Goal: Task Accomplishment & Management: Use online tool/utility

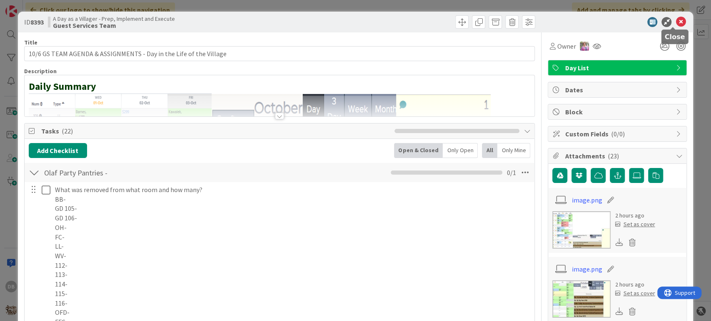
click at [675, 22] on icon at bounding box center [680, 22] width 10 height 10
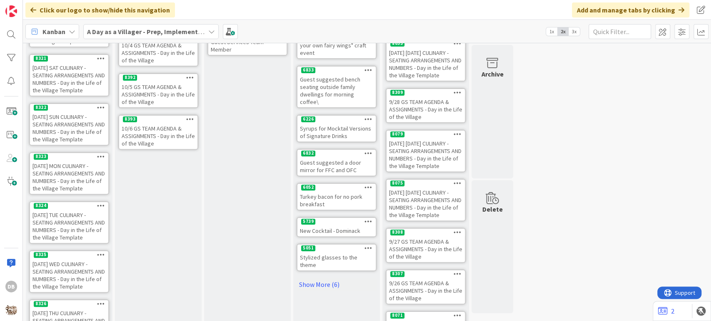
scroll to position [185, 0]
click at [188, 117] on icon at bounding box center [190, 118] width 8 height 6
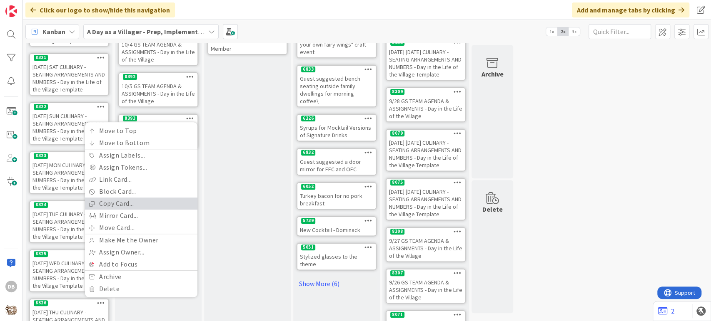
click at [141, 198] on link "Copy Card..." at bounding box center [141, 204] width 112 height 12
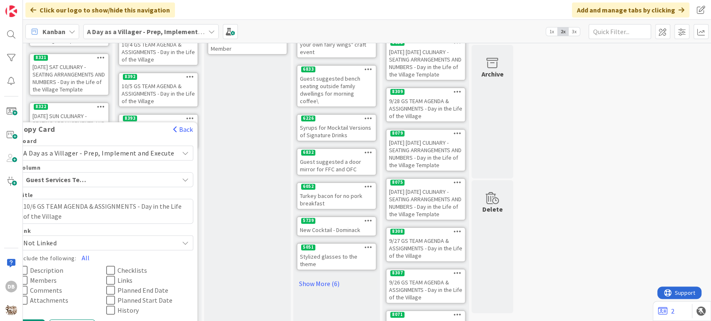
click at [40, 206] on textarea "10/6 GS TEAM AGENDA & ASSIGNMENTS - Day in the Life of the Village" at bounding box center [106, 211] width 174 height 25
type textarea "x"
type textarea "10/ GS TEAM AGENDA & ASSIGNMENTS - Day in the Life of the Village"
click at [37, 204] on textarea "10/ GS TEAM AGENDA & ASSIGNMENTS - Day in the Life of the Village" at bounding box center [106, 211] width 174 height 25
type textarea "x"
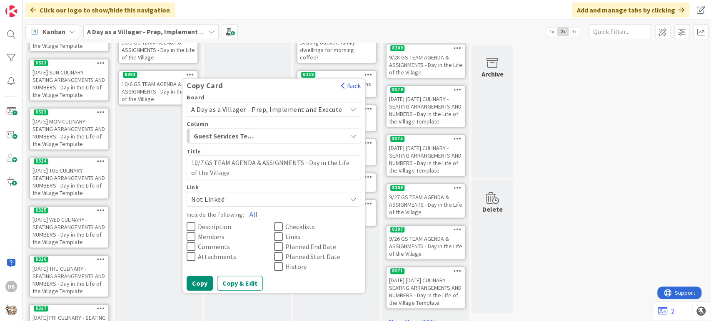
scroll to position [277, 0]
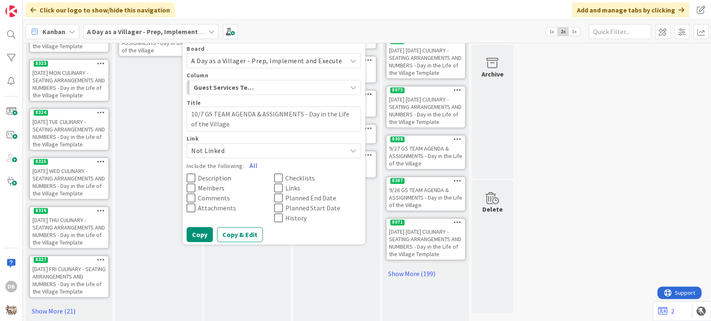
type textarea "10/7 GS TEAM AGENDA & ASSIGNMENTS - Day in the Life of the Village"
click at [255, 165] on button "All" at bounding box center [253, 165] width 19 height 15
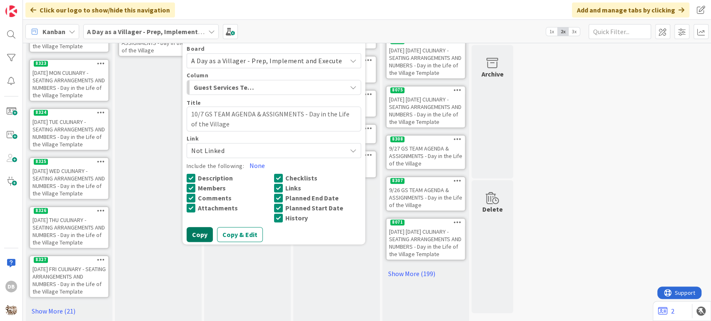
click at [194, 232] on button "Copy" at bounding box center [199, 234] width 26 height 15
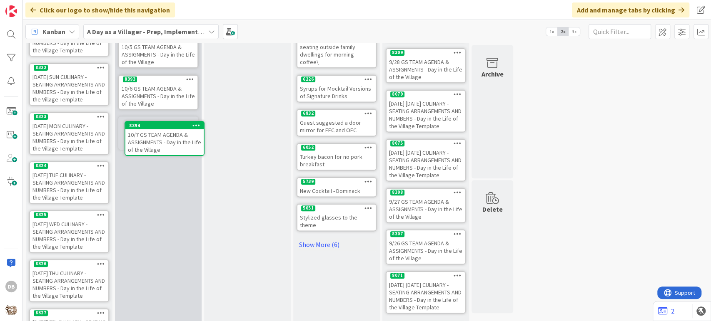
scroll to position [223, 0]
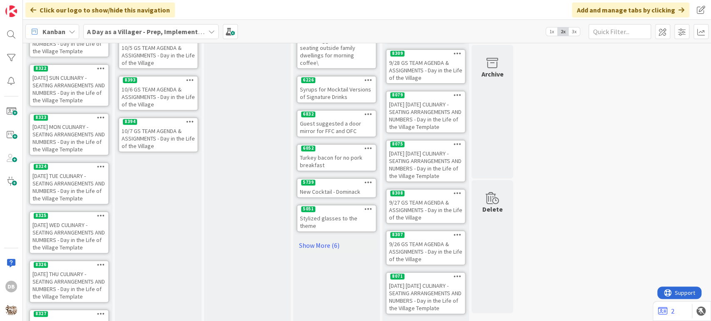
click at [171, 143] on div "10/7 GS TEAM AGENDA & ASSIGNMENTS - Day in the Life of the Village" at bounding box center [158, 139] width 78 height 26
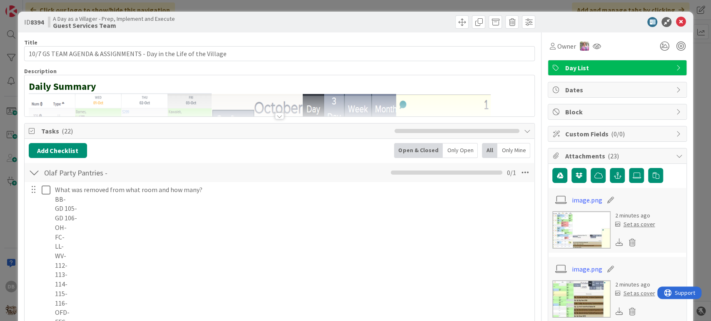
type textarea "x"
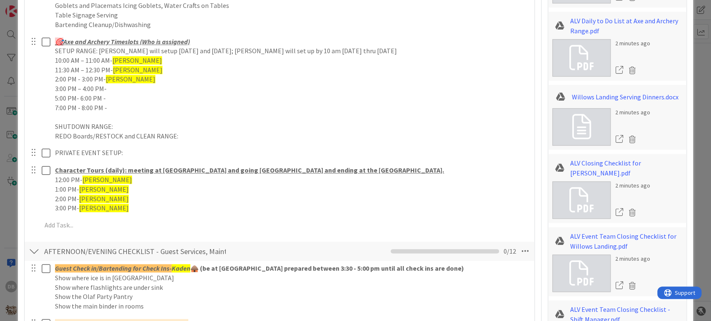
scroll to position [601, 0]
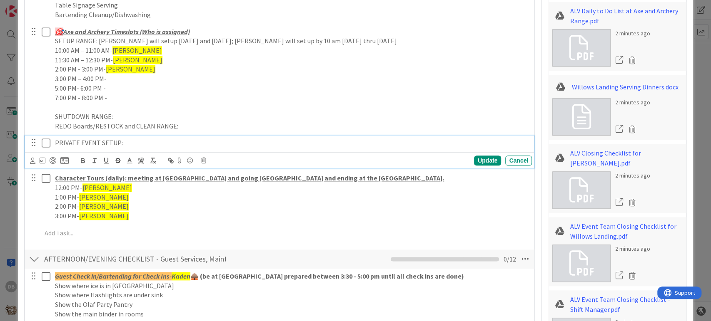
click at [122, 147] on p "PRIVATE EVENT SETUP:" at bounding box center [291, 143] width 473 height 10
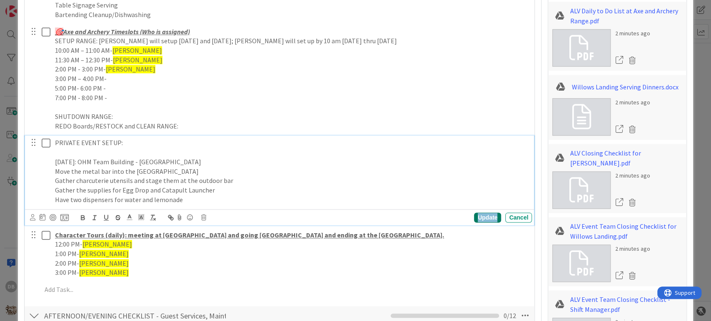
click at [479, 216] on div "Update" at bounding box center [487, 218] width 27 height 10
drag, startPoint x: 180, startPoint y: 161, endPoint x: 48, endPoint y: 159, distance: 131.5
click at [48, 159] on div "PRIVATE EVENT SETUP: [DATE]: OHM Team Building - Yeti Cave Move the metal bar i…" at bounding box center [280, 171] width 504 height 71
click at [83, 220] on icon "button" at bounding box center [82, 217] width 7 height 7
click at [198, 197] on p "Have two dispensers for water and lemonade" at bounding box center [291, 200] width 473 height 10
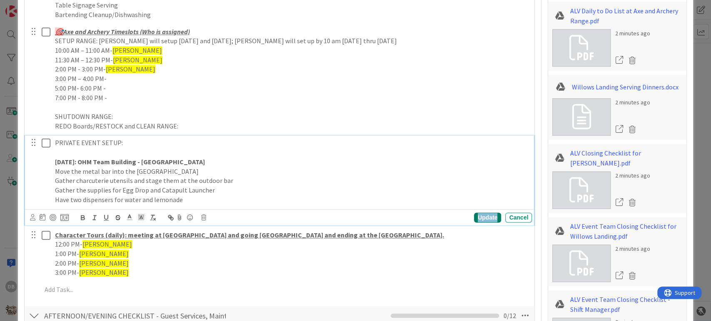
click at [478, 219] on div "Update" at bounding box center [487, 218] width 27 height 10
type textarea "x"
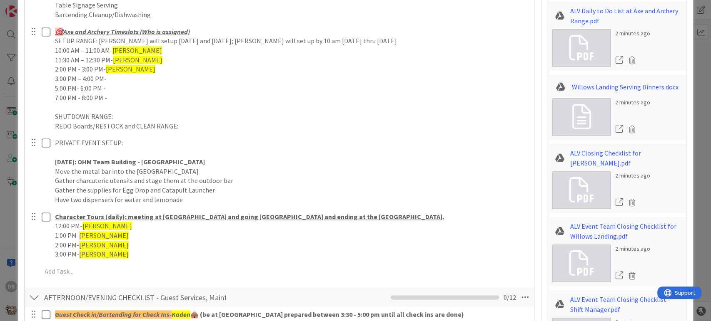
scroll to position [740, 0]
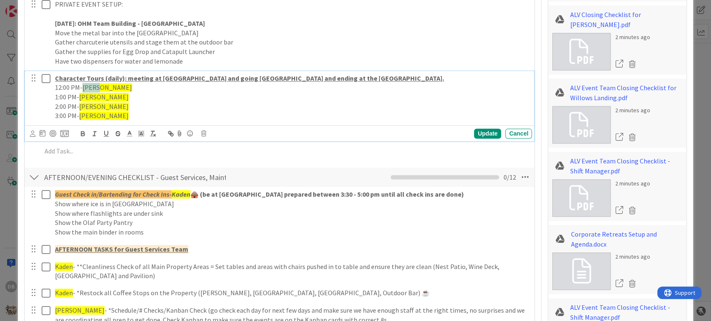
drag, startPoint x: 100, startPoint y: 87, endPoint x: 83, endPoint y: 87, distance: 16.7
click at [83, 87] on span "[PERSON_NAME]" at bounding box center [107, 87] width 50 height 8
click at [95, 95] on span "[PERSON_NAME]" at bounding box center [104, 97] width 50 height 8
drag, startPoint x: 96, startPoint y: 95, endPoint x: 79, endPoint y: 94, distance: 17.1
click at [79, 94] on p "1:00 PM- [PERSON_NAME]" at bounding box center [291, 97] width 473 height 10
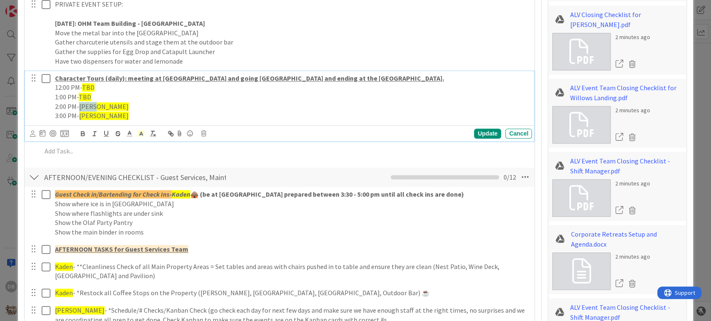
drag, startPoint x: 96, startPoint y: 104, endPoint x: 80, endPoint y: 103, distance: 15.9
click at [80, 103] on span "[PERSON_NAME]" at bounding box center [104, 106] width 50 height 8
drag, startPoint x: 97, startPoint y: 112, endPoint x: 81, endPoint y: 114, distance: 15.9
click at [81, 114] on span "[PERSON_NAME]" at bounding box center [104, 116] width 50 height 8
click at [474, 129] on div "Update" at bounding box center [487, 134] width 27 height 10
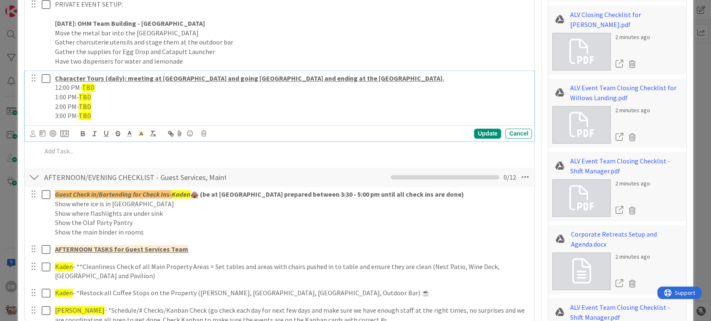
type textarea "x"
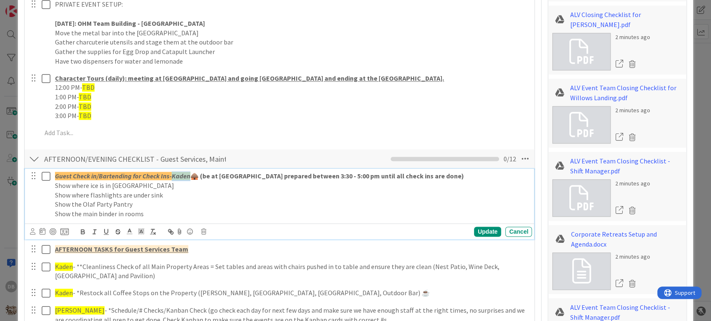
drag, startPoint x: 189, startPoint y: 175, endPoint x: 172, endPoint y: 174, distance: 16.7
click at [172, 174] on em "Kaden" at bounding box center [180, 176] width 19 height 8
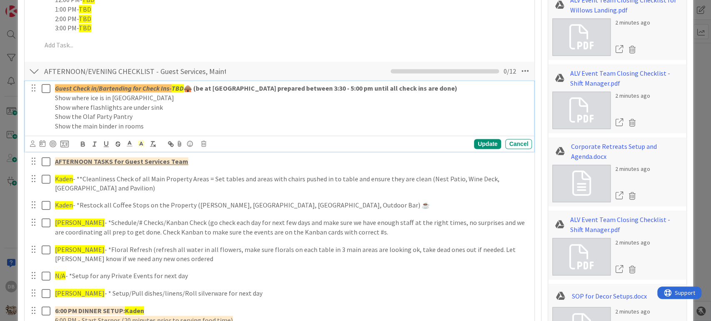
scroll to position [833, 0]
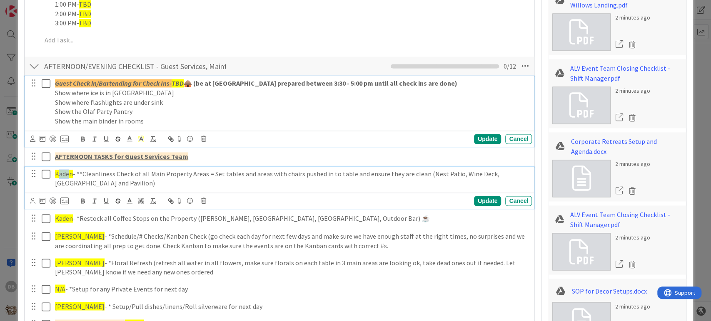
drag, startPoint x: 70, startPoint y: 172, endPoint x: 60, endPoint y: 170, distance: 10.5
click at [60, 170] on span "Kaden" at bounding box center [64, 174] width 18 height 8
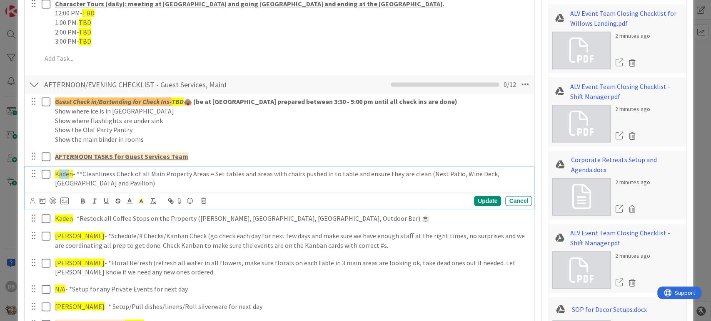
type textarea "x"
drag, startPoint x: 72, startPoint y: 173, endPoint x: 57, endPoint y: 170, distance: 15.2
click at [57, 170] on span "Kaden" at bounding box center [64, 174] width 18 height 8
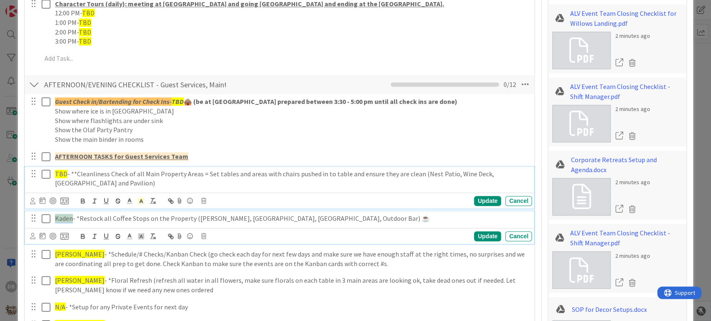
drag, startPoint x: 71, startPoint y: 218, endPoint x: 56, endPoint y: 220, distance: 15.2
click at [56, 220] on span "Kaden" at bounding box center [64, 218] width 18 height 8
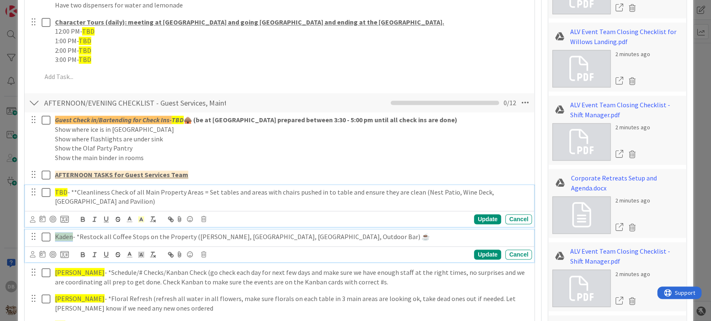
type textarea "x"
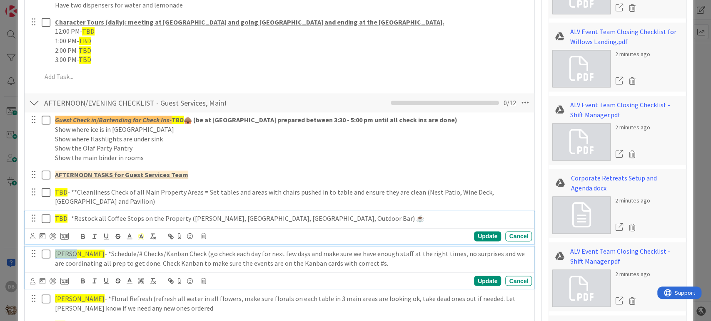
drag, startPoint x: 72, startPoint y: 252, endPoint x: 56, endPoint y: 254, distance: 16.4
click at [56, 254] on span "[PERSON_NAME]" at bounding box center [80, 254] width 50 height 8
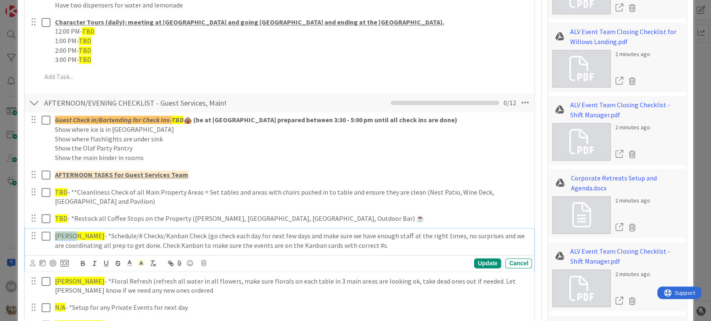
scroll to position [778, 0]
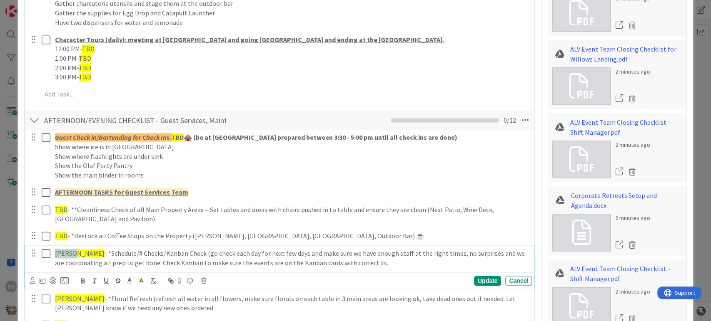
type textarea "x"
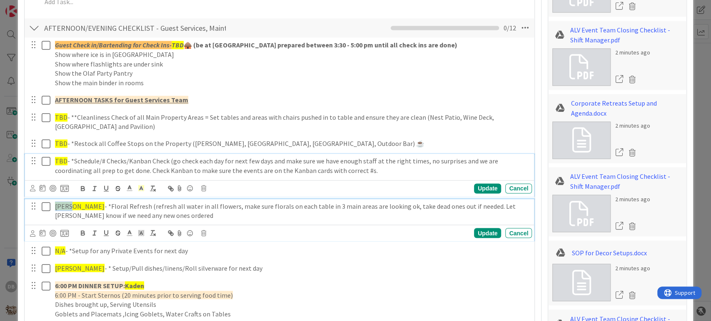
drag, startPoint x: 71, startPoint y: 206, endPoint x: 56, endPoint y: 205, distance: 15.4
click at [56, 205] on span "[PERSON_NAME]" at bounding box center [80, 206] width 50 height 8
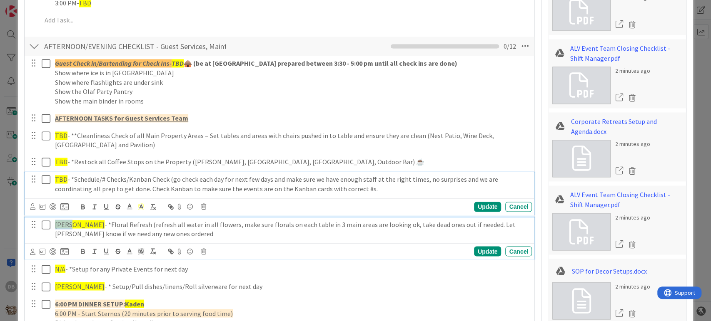
type textarea "x"
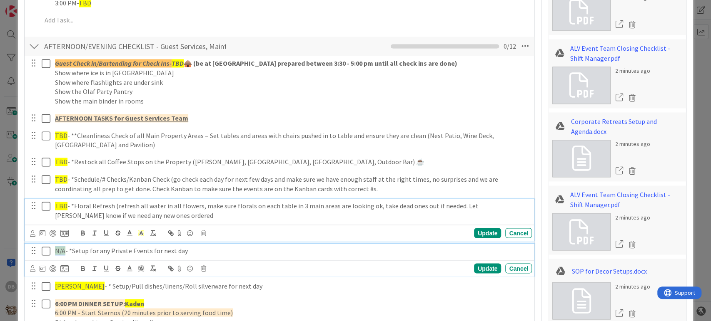
drag, startPoint x: 65, startPoint y: 250, endPoint x: 55, endPoint y: 249, distance: 9.7
click at [55, 249] on p "N/A - *Setup for any Private Events for next day" at bounding box center [291, 251] width 473 height 10
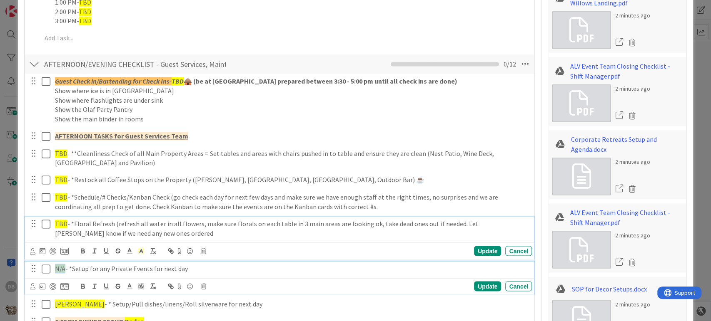
type textarea "x"
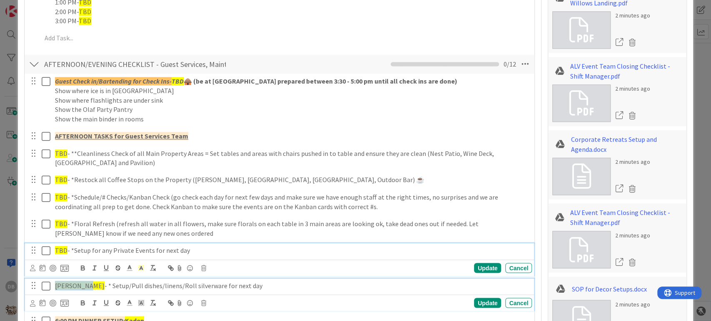
drag, startPoint x: 83, startPoint y: 286, endPoint x: 55, endPoint y: 286, distance: 27.9
click at [55, 286] on span "[PERSON_NAME]" at bounding box center [80, 285] width 50 height 8
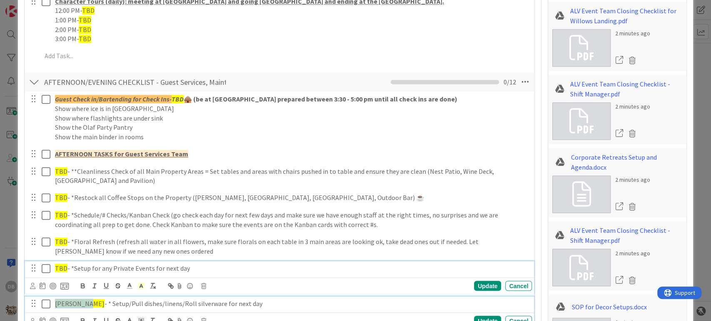
type textarea "x"
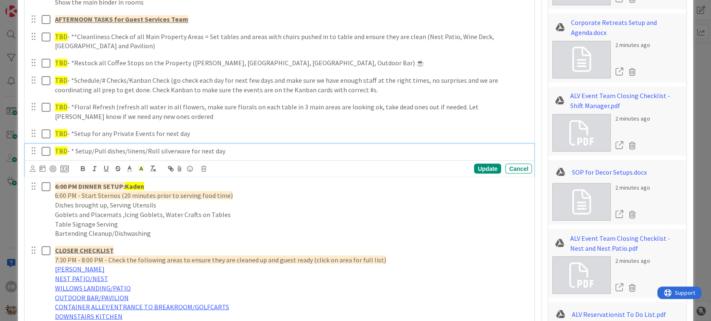
scroll to position [956, 0]
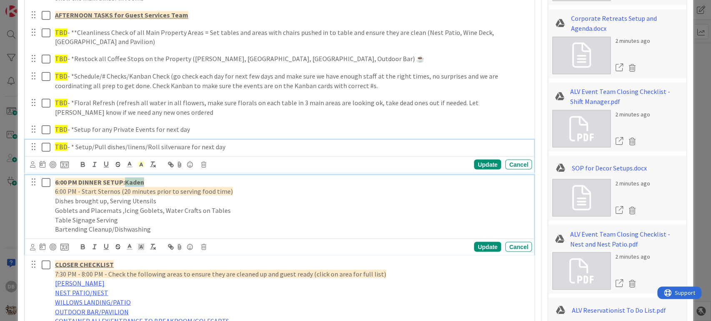
drag, startPoint x: 144, startPoint y: 180, endPoint x: 127, endPoint y: 182, distance: 16.7
click at [127, 182] on strong "Kaden" at bounding box center [134, 182] width 19 height 8
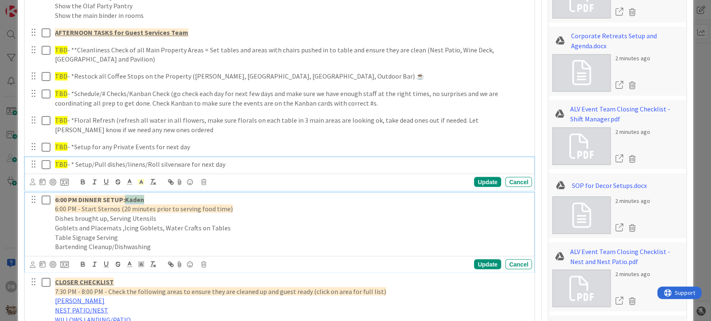
type textarea "x"
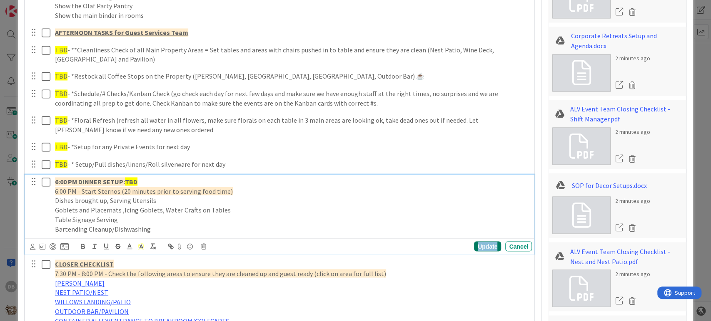
click at [478, 243] on div "Update" at bounding box center [487, 246] width 27 height 10
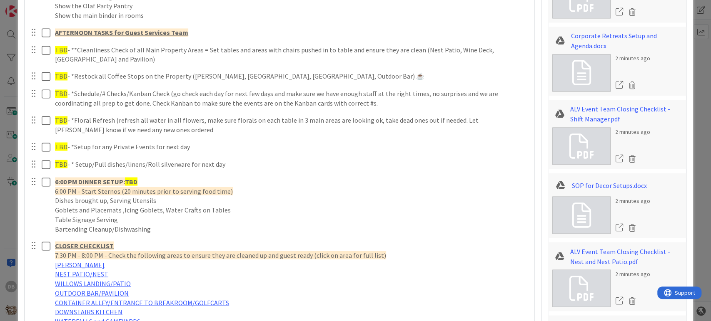
type textarea "x"
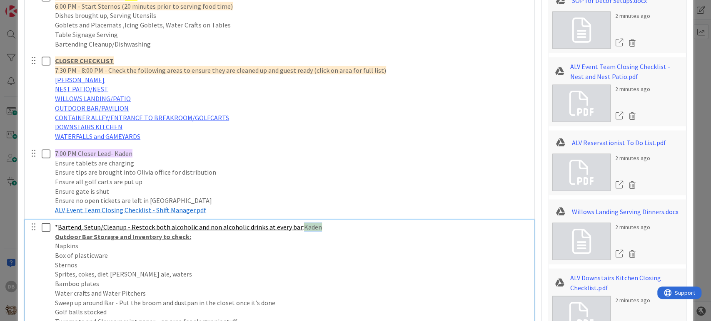
drag, startPoint x: 315, startPoint y: 229, endPoint x: 300, endPoint y: 229, distance: 15.0
click at [304, 229] on span "Kaden" at bounding box center [313, 227] width 18 height 8
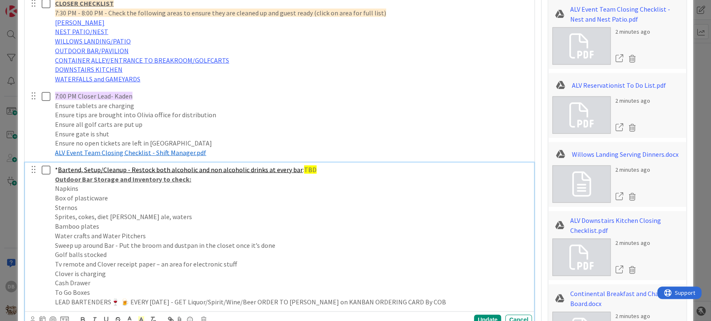
scroll to position [1262, 0]
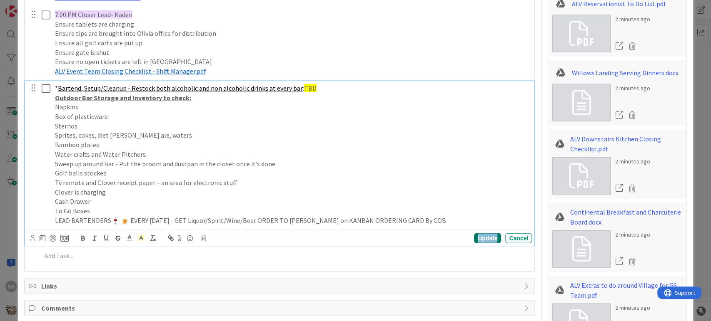
click at [475, 239] on div "Update" at bounding box center [487, 239] width 27 height 10
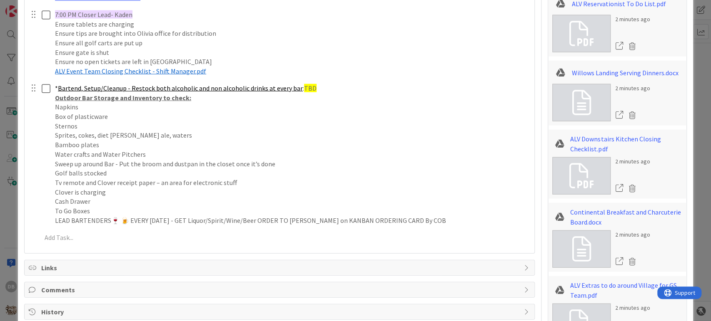
type textarea "x"
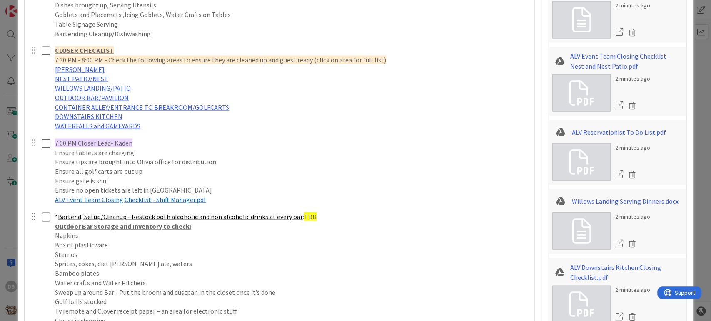
scroll to position [1123, 0]
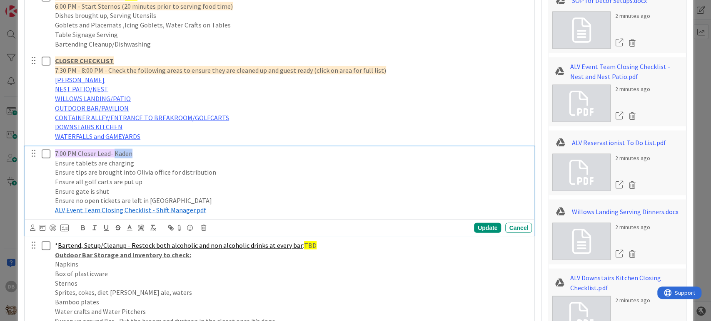
drag, startPoint x: 130, startPoint y: 153, endPoint x: 114, endPoint y: 154, distance: 15.5
click at [114, 154] on span "7:00 PM Closer Lead- Kaden" at bounding box center [93, 153] width 77 height 8
click at [480, 225] on div "Update" at bounding box center [487, 228] width 27 height 10
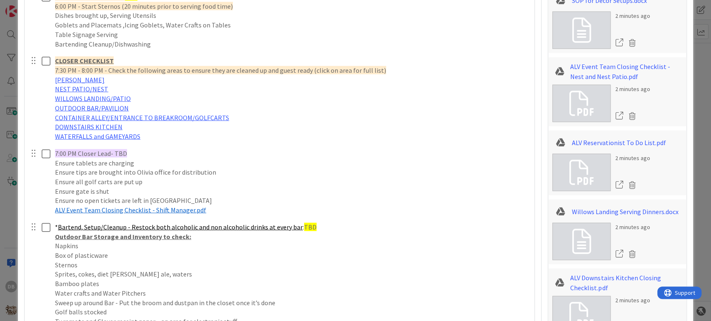
type textarea "x"
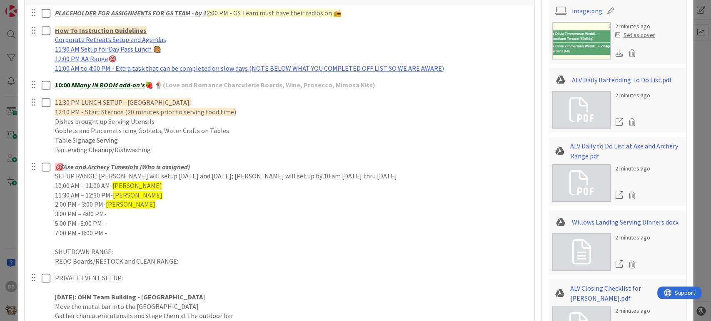
scroll to position [476, 0]
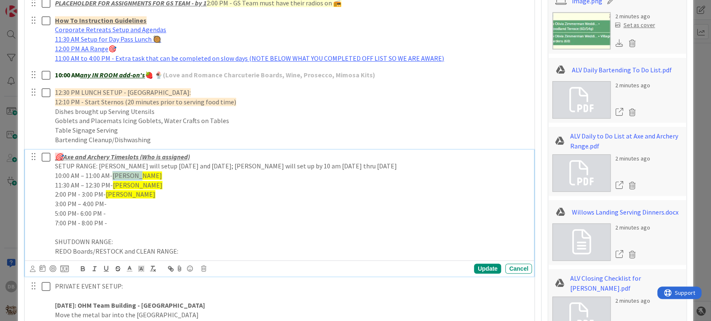
drag, startPoint x: 139, startPoint y: 176, endPoint x: 113, endPoint y: 179, distance: 26.0
click at [113, 179] on span "[PERSON_NAME]" at bounding box center [137, 175] width 50 height 8
drag, startPoint x: 139, startPoint y: 185, endPoint x: 114, endPoint y: 189, distance: 25.3
click at [114, 189] on span "[PERSON_NAME]" at bounding box center [138, 185] width 50 height 8
drag, startPoint x: 132, startPoint y: 191, endPoint x: 105, endPoint y: 192, distance: 26.7
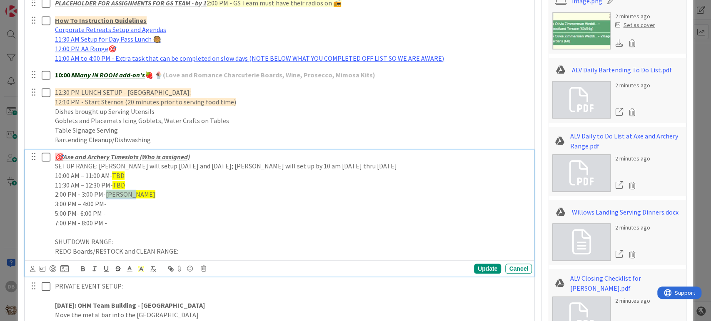
click at [105, 192] on p "2:00 PM - 3:00 PM- [PERSON_NAME]" at bounding box center [291, 195] width 473 height 10
drag, startPoint x: 116, startPoint y: 194, endPoint x: 107, endPoint y: 194, distance: 9.2
click at [107, 194] on span "TBD" at bounding box center [111, 194] width 12 height 8
copy span "TBD"
click at [119, 205] on p "3:00 PM – 4:00 PM-" at bounding box center [291, 204] width 473 height 10
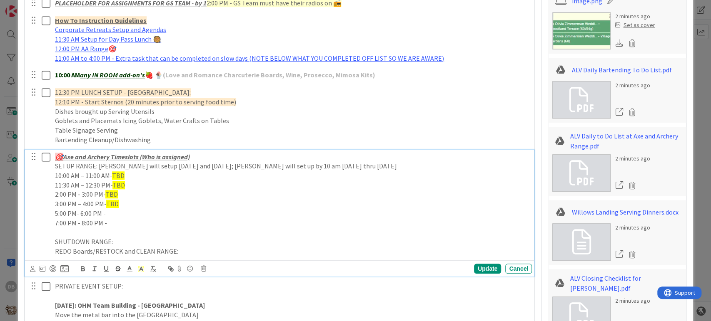
click at [115, 216] on p "5:00 PM- 6:00 PM -" at bounding box center [291, 214] width 473 height 10
click at [115, 226] on p "7:00 PM - 8:00 PM -" at bounding box center [291, 224] width 473 height 10
click at [480, 268] on div "Update" at bounding box center [487, 269] width 27 height 10
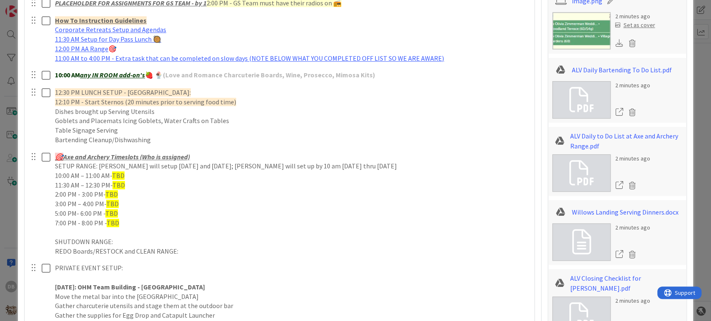
type textarea "x"
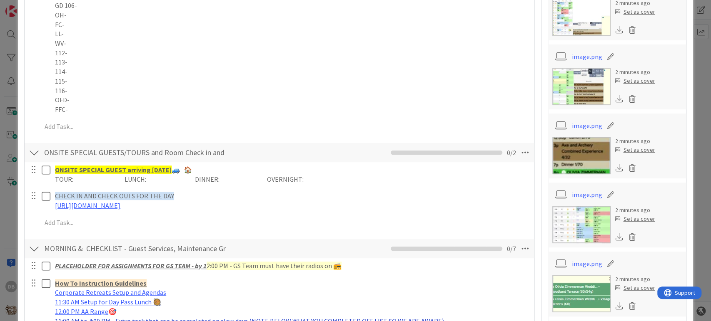
scroll to position [106, 0]
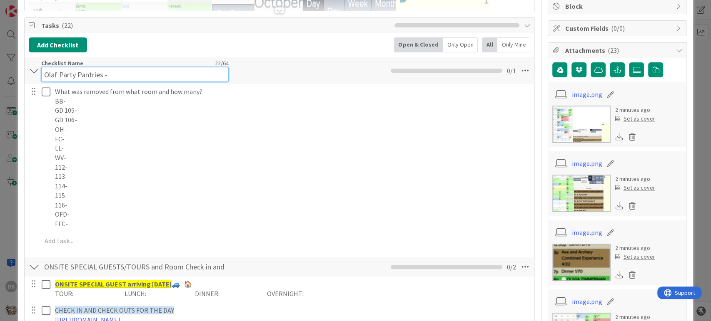
click at [143, 65] on div "Checklist Name 22 / 64 Olaf Party Pantries -" at bounding box center [134, 71] width 187 height 22
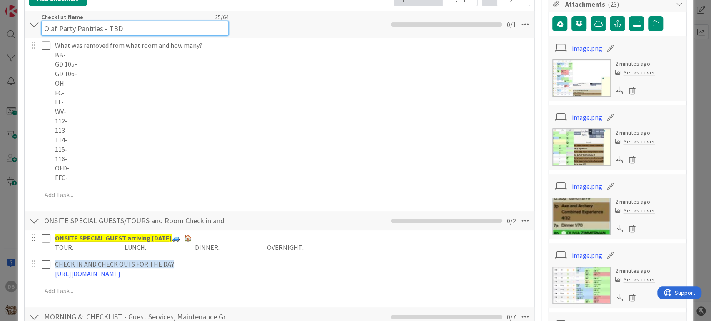
scroll to position [0, 0]
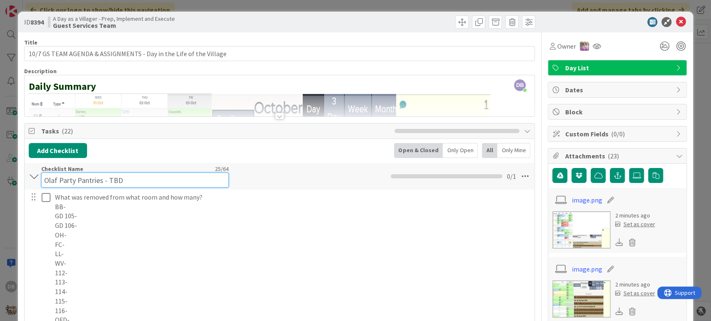
type input "Olaf Party Pantries - TBD"
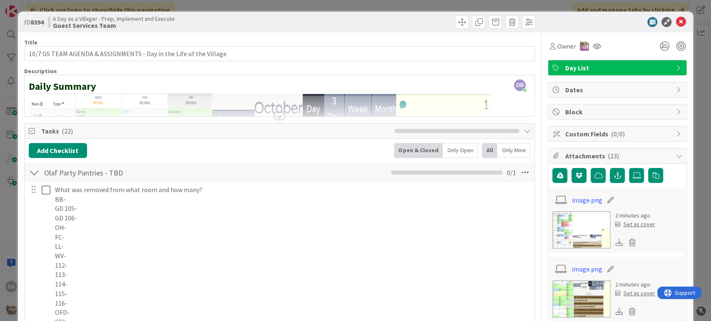
click at [317, 153] on div "Add Checklist Open & Closed Only Open All Only Mine" at bounding box center [280, 150] width 502 height 15
click at [675, 22] on icon at bounding box center [680, 22] width 10 height 10
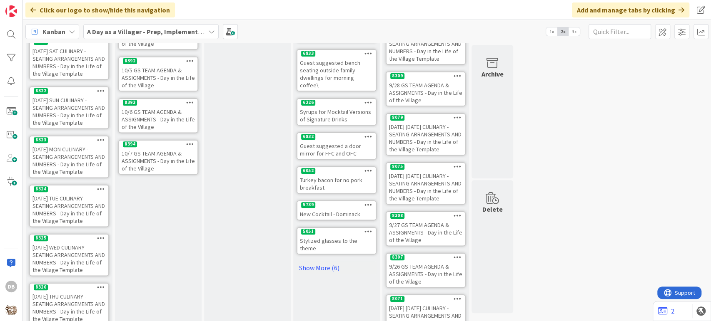
scroll to position [283, 0]
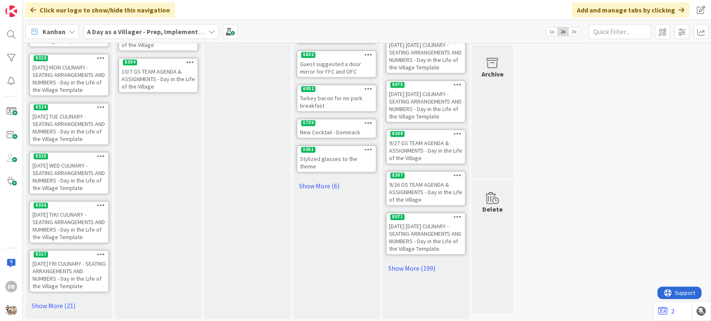
click at [192, 60] on icon at bounding box center [190, 62] width 8 height 6
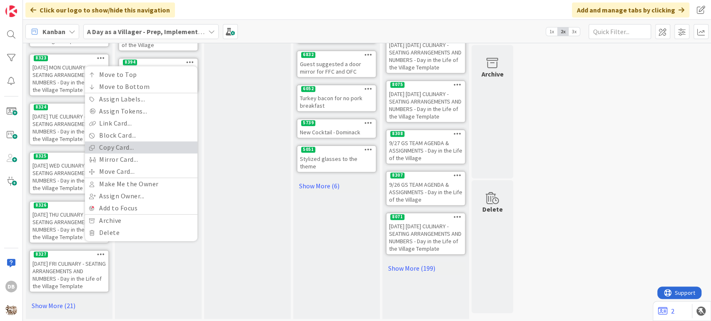
click at [128, 145] on link "Copy Card..." at bounding box center [141, 148] width 112 height 12
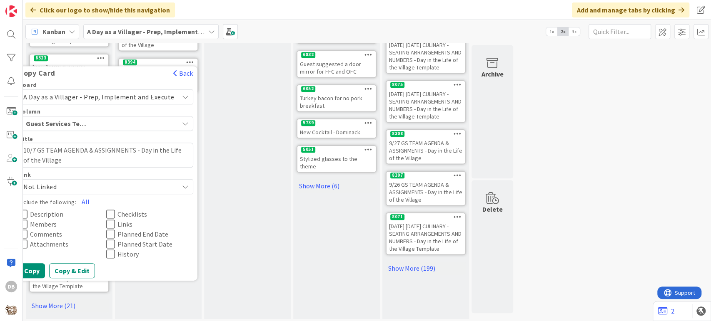
click at [40, 149] on textarea "10/7 GS TEAM AGENDA & ASSIGNMENTS - Day in the Life of the Village" at bounding box center [106, 155] width 174 height 25
type textarea "x"
type textarea "10/ GS TEAM AGENDA & ASSIGNMENTS - Day in the Life of the Village"
type textarea "x"
type textarea "10/8 GS TEAM AGENDA & ASSIGNMENTS - Day in the Life of the Village"
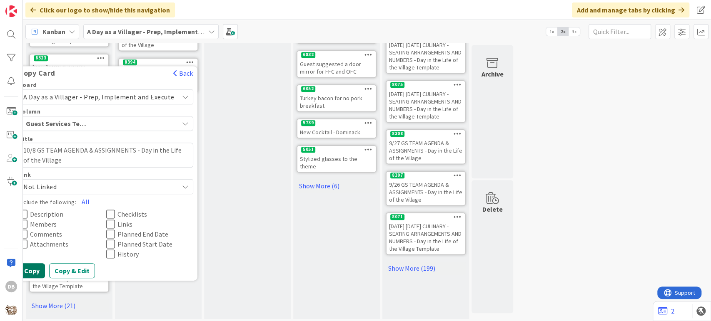
click at [40, 267] on button "Copy" at bounding box center [32, 270] width 26 height 15
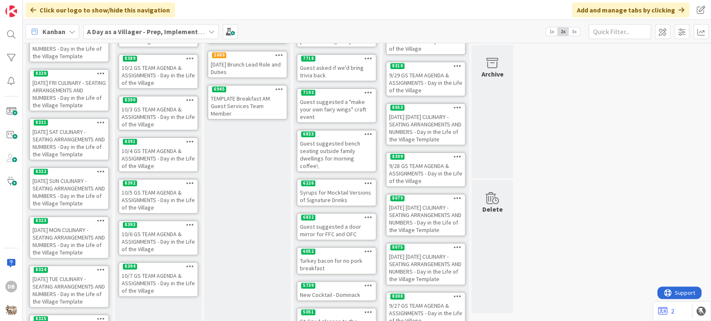
scroll to position [5, 0]
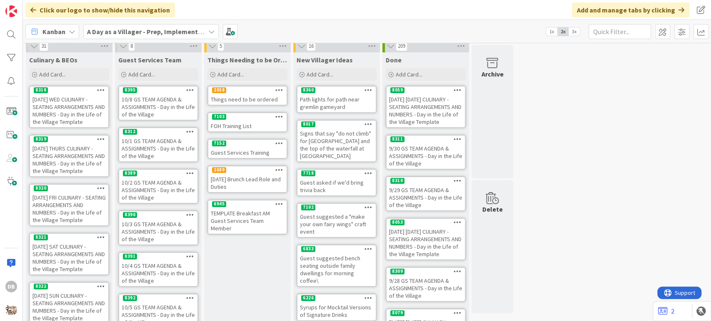
click at [188, 89] on icon at bounding box center [190, 90] width 8 height 6
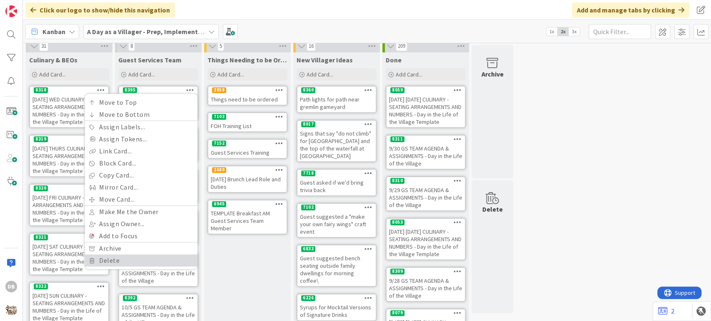
click at [112, 263] on link "Delete" at bounding box center [141, 261] width 112 height 12
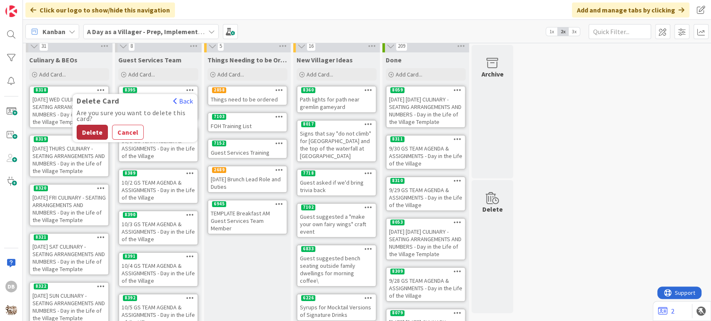
click at [97, 127] on button "Delete" at bounding box center [92, 132] width 31 height 15
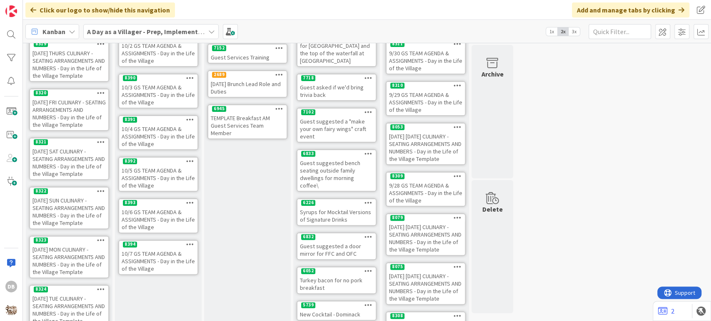
scroll to position [190, 0]
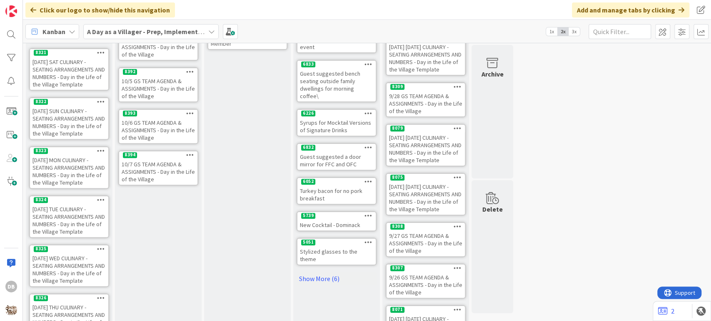
click at [186, 156] on icon at bounding box center [190, 155] width 8 height 6
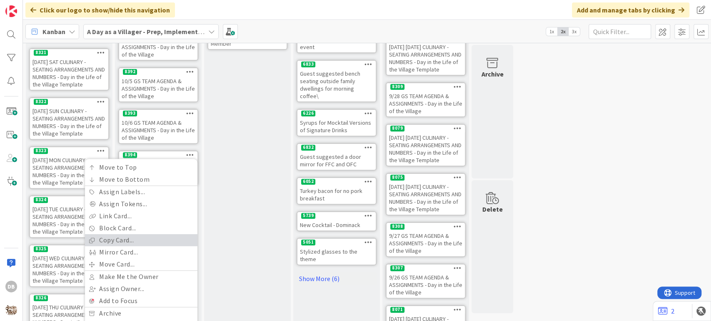
click at [122, 241] on link "Copy Card..." at bounding box center [141, 240] width 112 height 12
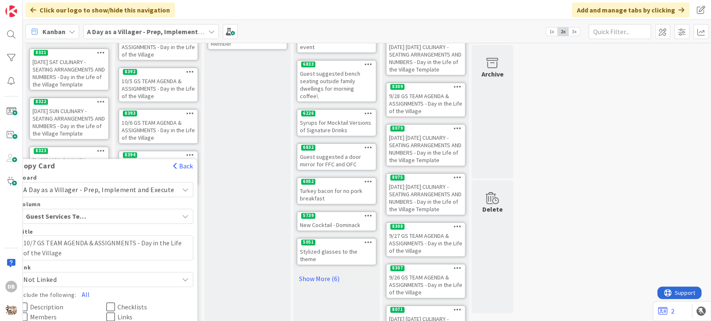
click at [40, 239] on textarea "10/7 GS TEAM AGENDA & ASSIGNMENTS - Day in the Life of the Village" at bounding box center [106, 248] width 174 height 25
type textarea "x"
type textarea "10/ GS TEAM AGENDA & ASSIGNMENTS - Day in the Life of the Village"
type textarea "x"
type textarea "10/8 GS TEAM AGENDA & ASSIGNMENTS - Day in the Life of the Village"
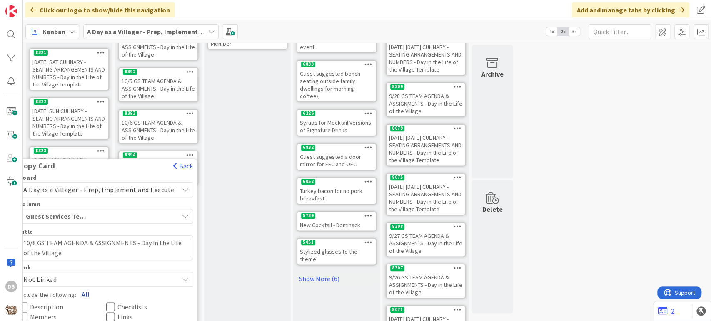
click at [91, 291] on button "All" at bounding box center [85, 294] width 19 height 15
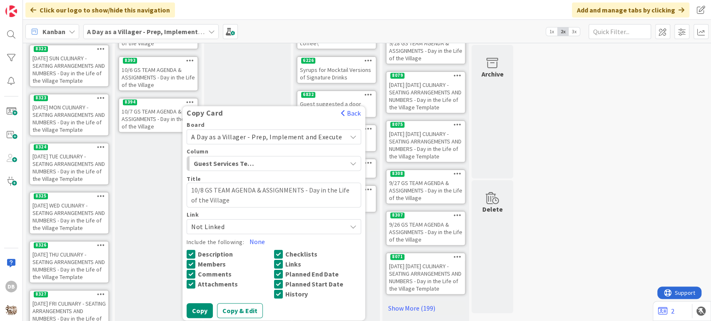
scroll to position [283, 0]
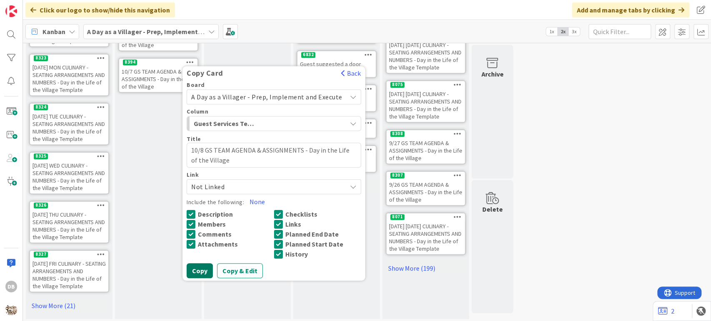
click at [202, 272] on button "Copy" at bounding box center [199, 270] width 26 height 15
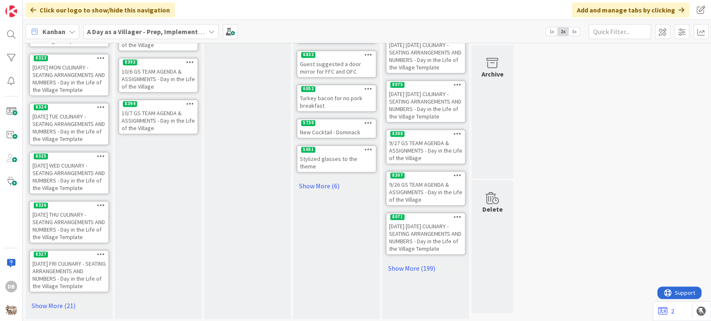
click at [159, 119] on div "10/7 GS TEAM AGENDA & ASSIGNMENTS - Day in the Life of the Village" at bounding box center [158, 121] width 78 height 26
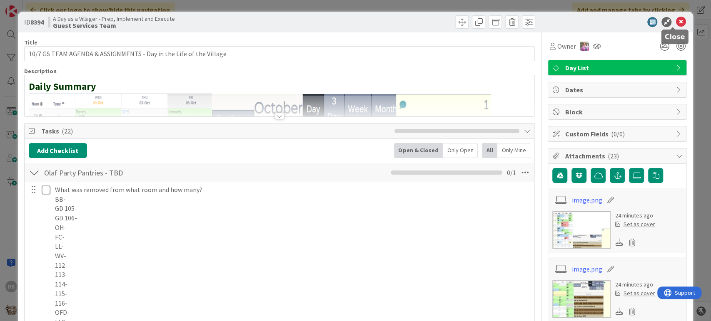
click at [675, 25] on icon at bounding box center [680, 22] width 10 height 10
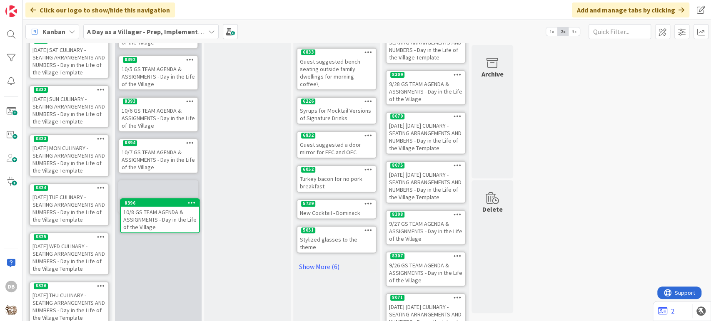
scroll to position [202, 0]
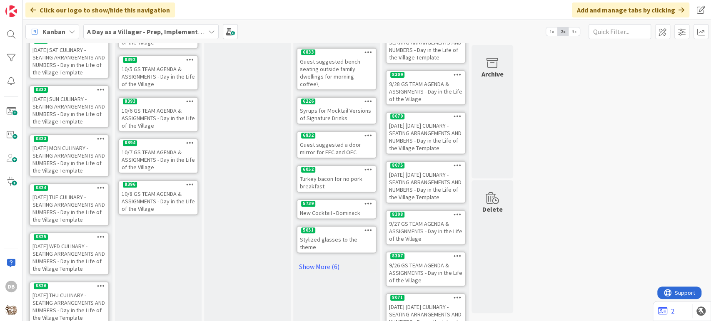
click at [156, 197] on div "10/8 GS TEAM AGENDA & ASSIGNMENTS - Day in the Life of the Village" at bounding box center [158, 202] width 78 height 26
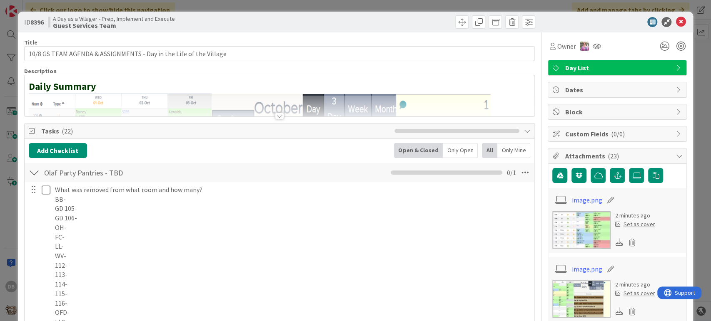
type textarea "x"
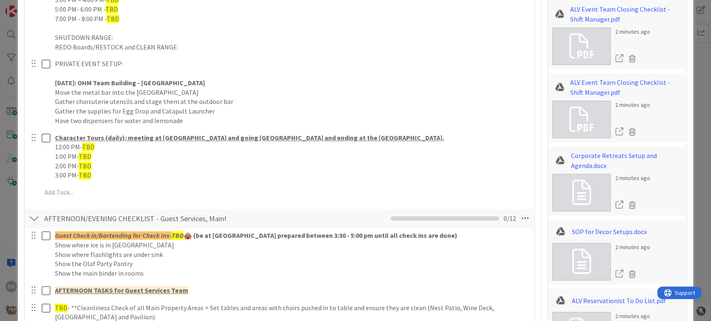
scroll to position [693, 0]
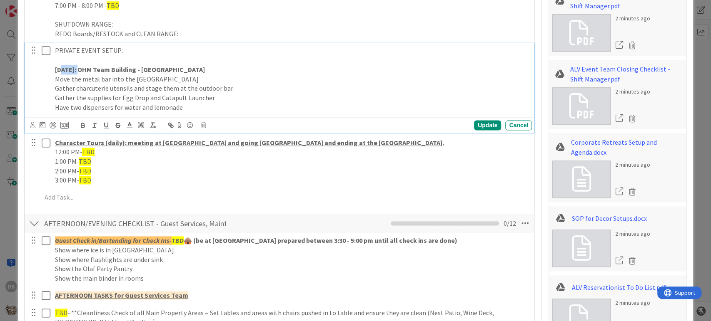
drag, startPoint x: 89, startPoint y: 68, endPoint x: 64, endPoint y: 70, distance: 25.4
click at [64, 70] on strong "[DATE]: OHM Team Building - [GEOGRAPHIC_DATA]" at bounding box center [130, 69] width 150 height 8
click at [481, 120] on div "Update" at bounding box center [487, 125] width 27 height 10
click at [229, 69] on p "[DATE]: OHM Team Building - [GEOGRAPHIC_DATA]" at bounding box center [291, 70] width 473 height 10
drag, startPoint x: 192, startPoint y: 68, endPoint x: 171, endPoint y: 67, distance: 20.4
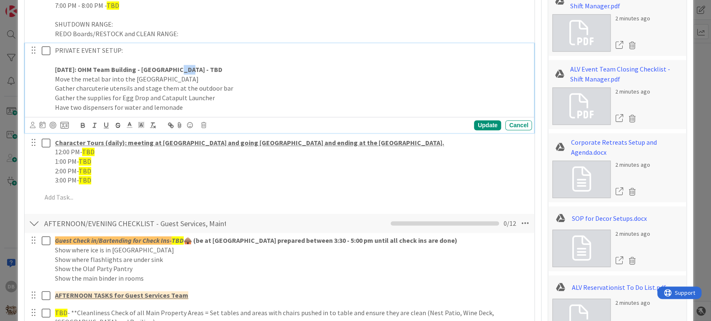
click at [171, 67] on p "[DATE]: OHM Team Building - [GEOGRAPHIC_DATA] - TBD" at bounding box center [291, 70] width 473 height 10
click at [146, 124] on span at bounding box center [141, 124] width 12 height 11
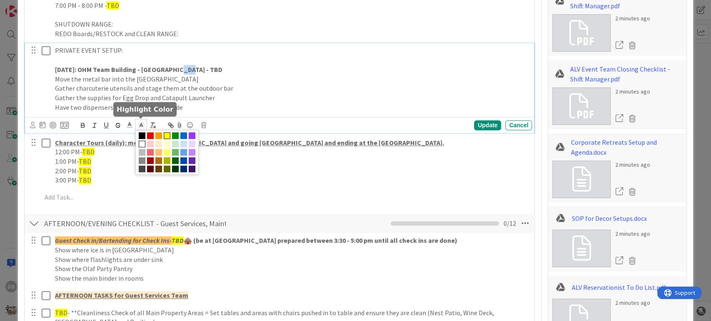
click at [164, 136] on span at bounding box center [167, 135] width 7 height 7
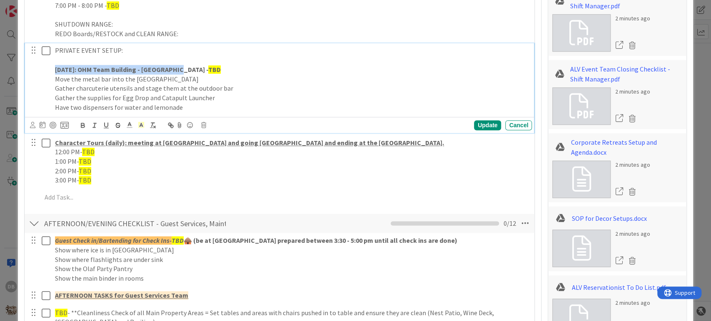
click at [214, 69] on p "[DATE]: OHM Team Building - [GEOGRAPHIC_DATA] - TBD" at bounding box center [291, 70] width 473 height 10
click at [194, 107] on p "Have two dispensers for water and lemonade" at bounding box center [291, 108] width 473 height 10
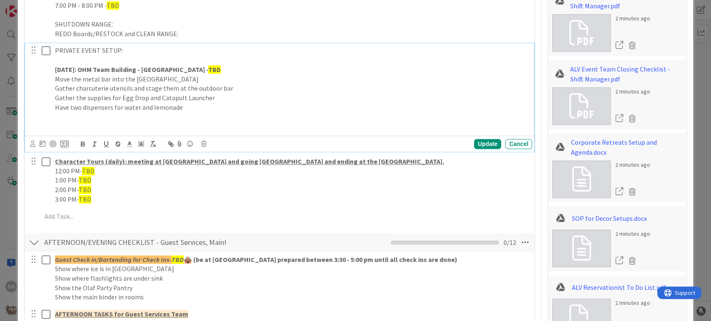
click at [67, 128] on p at bounding box center [291, 127] width 473 height 10
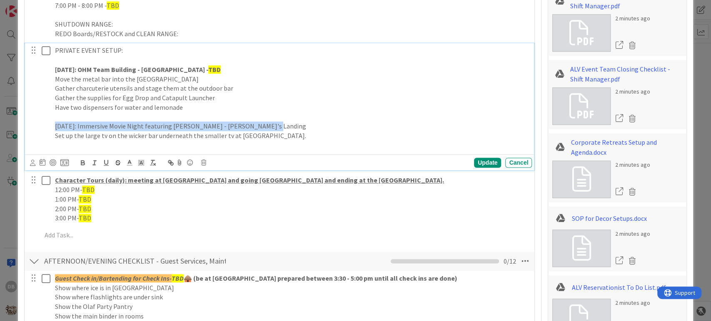
drag, startPoint x: 274, startPoint y: 124, endPoint x: 35, endPoint y: 126, distance: 238.9
click at [35, 126] on div "PRIVATE EVENT SETUP: [DATE]: OHM Team Building - Yeti Cave - TBD Move the metal…" at bounding box center [280, 97] width 504 height 109
click at [81, 164] on icon "button" at bounding box center [82, 164] width 3 height 2
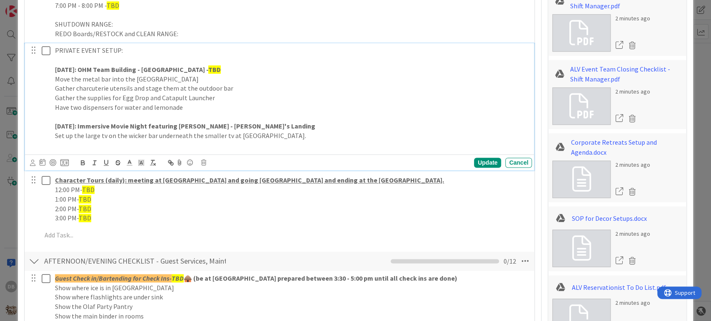
click at [288, 126] on p "[DATE]: Immersive Movie Night featuring [PERSON_NAME] - [PERSON_NAME]'s Landing" at bounding box center [291, 127] width 473 height 10
drag, startPoint x: 286, startPoint y: 127, endPoint x: 233, endPoint y: 125, distance: 52.9
click at [233, 125] on p "[DATE]: Immersive Movie Night featuring [PERSON_NAME] - [PERSON_NAME]'s Landing" at bounding box center [291, 127] width 473 height 10
drag, startPoint x: 261, startPoint y: 133, endPoint x: 115, endPoint y: 134, distance: 145.3
click at [115, 134] on p "Set up the large tv on the wicker bar underneath the smaller tv at [GEOGRAPHIC_…" at bounding box center [291, 136] width 473 height 10
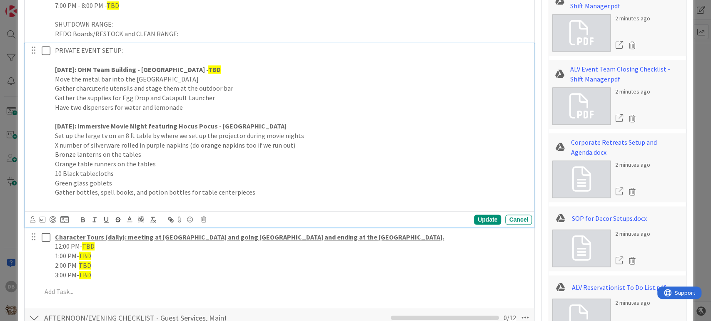
click at [109, 133] on p "Set up the large tv on an 8 ft table by where we set up the projector during mo…" at bounding box center [291, 136] width 473 height 10
click at [261, 193] on p "Gather bottles, spell books, and potion bottles for table centerpieces" at bounding box center [291, 193] width 473 height 10
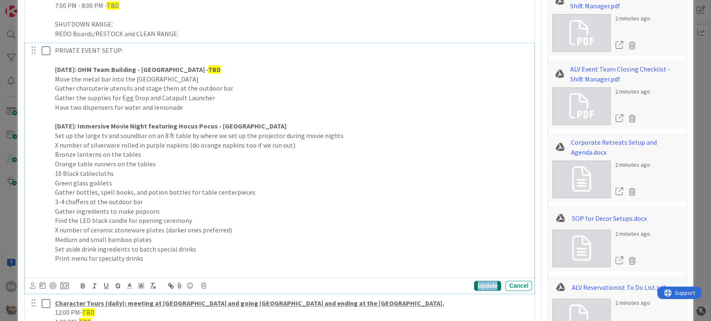
click at [474, 284] on div "Update" at bounding box center [487, 286] width 27 height 10
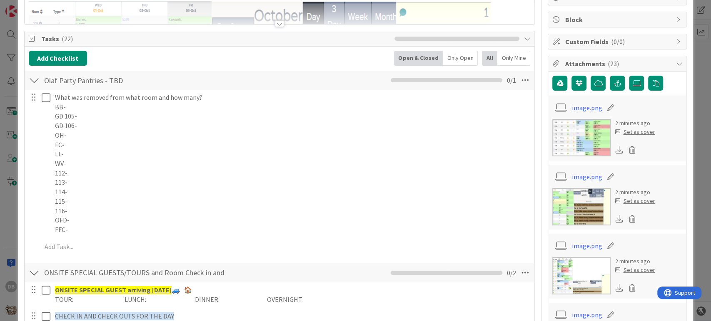
scroll to position [0, 0]
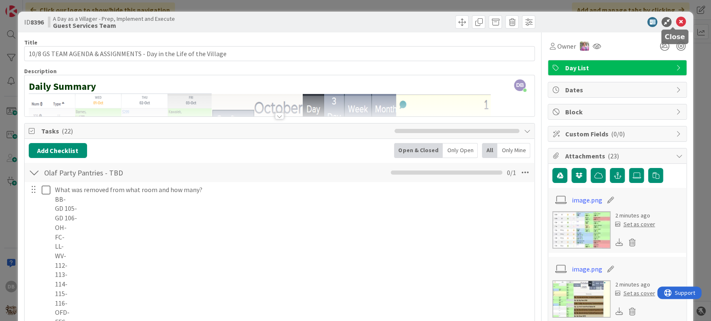
click at [675, 19] on icon at bounding box center [680, 22] width 10 height 10
type textarea "x"
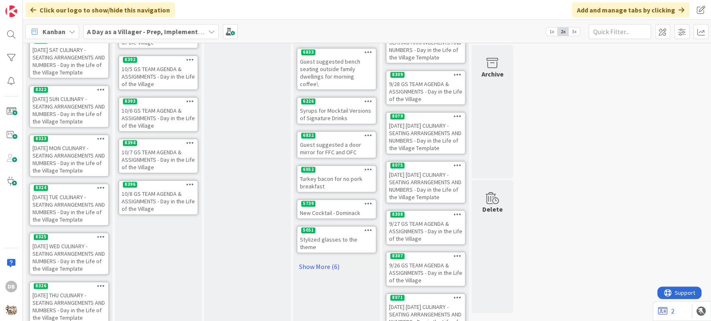
click at [192, 182] on icon at bounding box center [190, 184] width 8 height 6
